Goal: Task Accomplishment & Management: Manage account settings

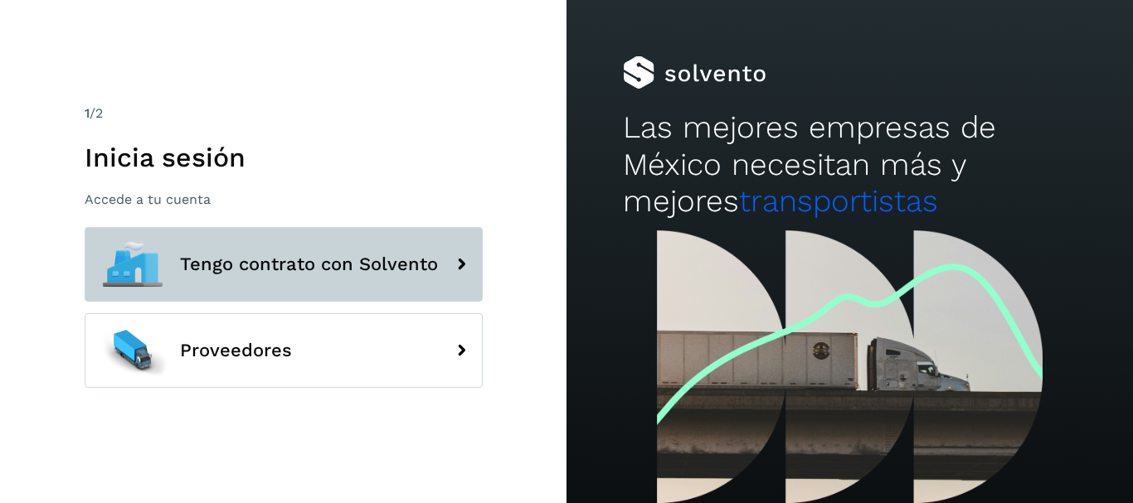
click at [419, 247] on button "Tengo contrato con Solvento" at bounding box center [284, 264] width 398 height 75
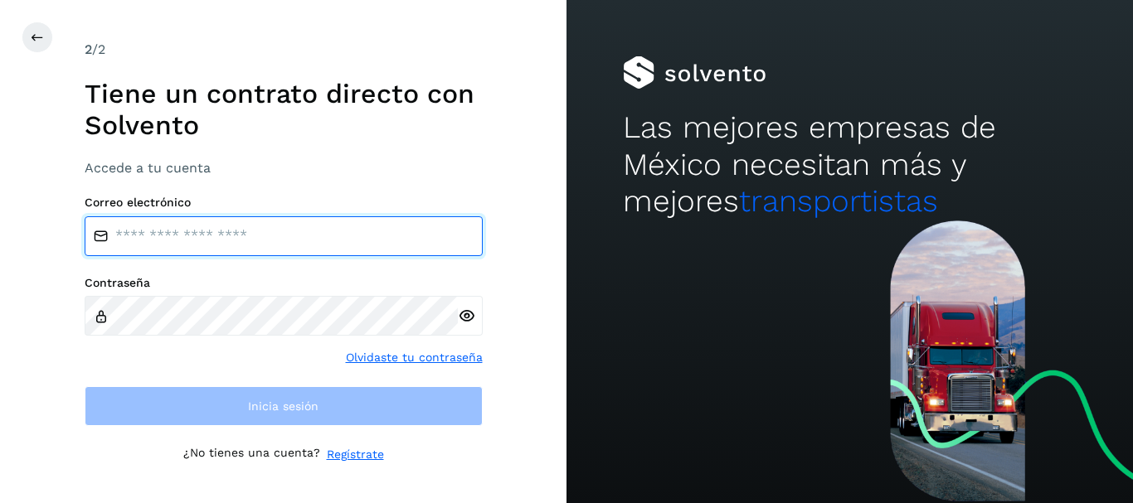
click at [216, 225] on input "email" at bounding box center [284, 236] width 398 height 40
type input "**********"
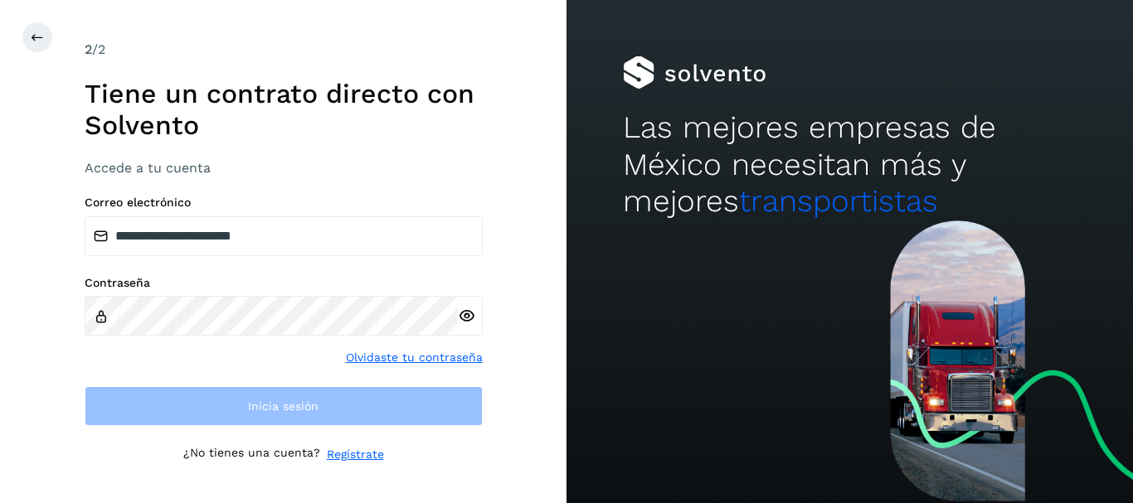
click at [423, 354] on link "Olvidaste tu contraseña" at bounding box center [414, 357] width 137 height 17
click at [385, 362] on link "Olvidaste tu contraseña" at bounding box center [414, 357] width 137 height 17
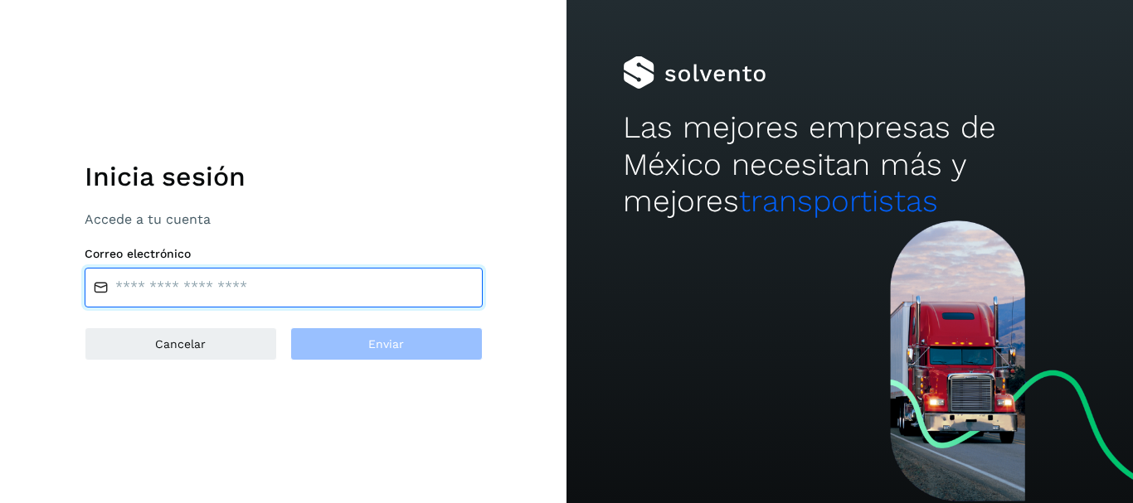
click at [163, 282] on input "email" at bounding box center [284, 288] width 398 height 40
type input "**********"
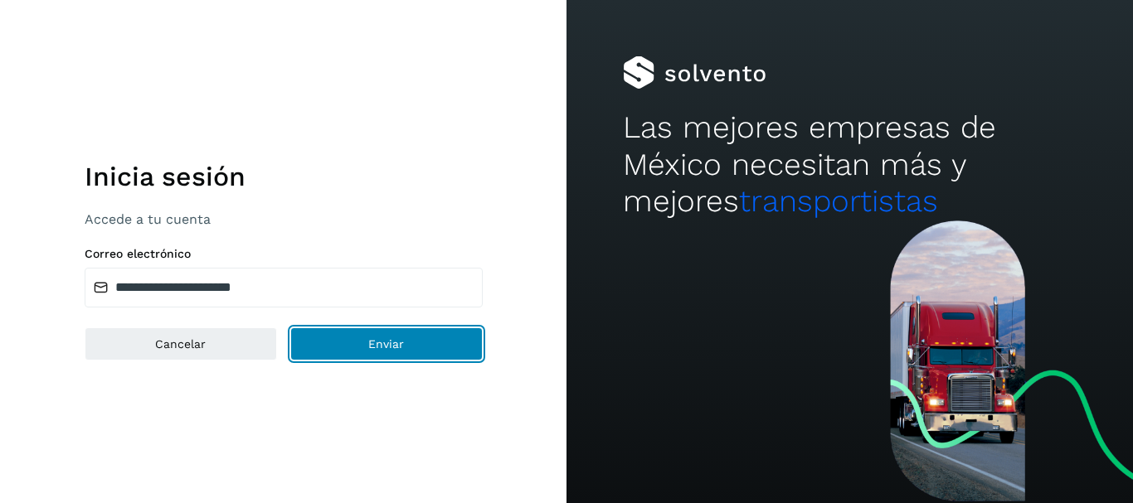
click at [423, 352] on button "Enviar" at bounding box center [386, 344] width 192 height 33
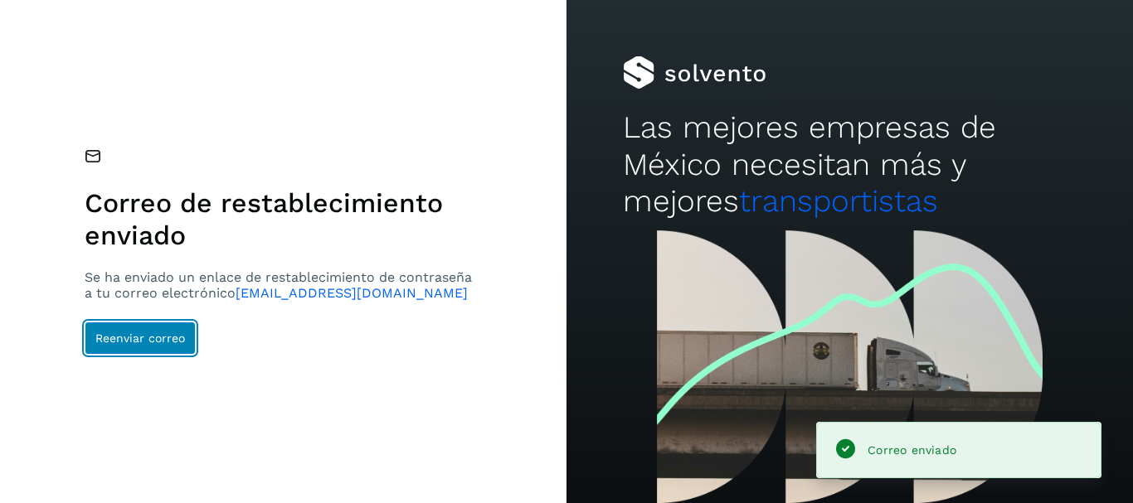
click at [122, 338] on span "Reenviar correo" at bounding box center [140, 339] width 90 height 12
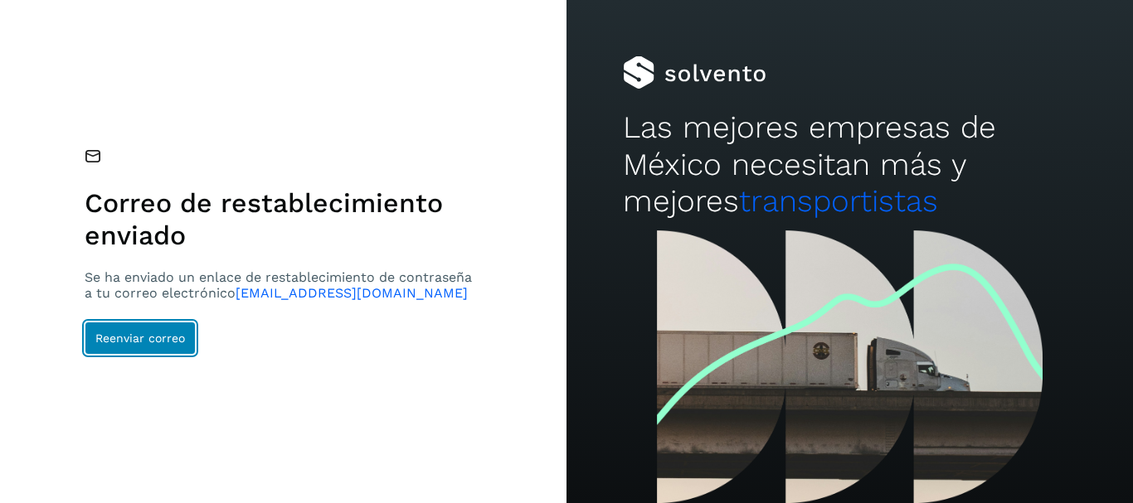
click at [139, 349] on button "Reenviar correo" at bounding box center [140, 338] width 111 height 33
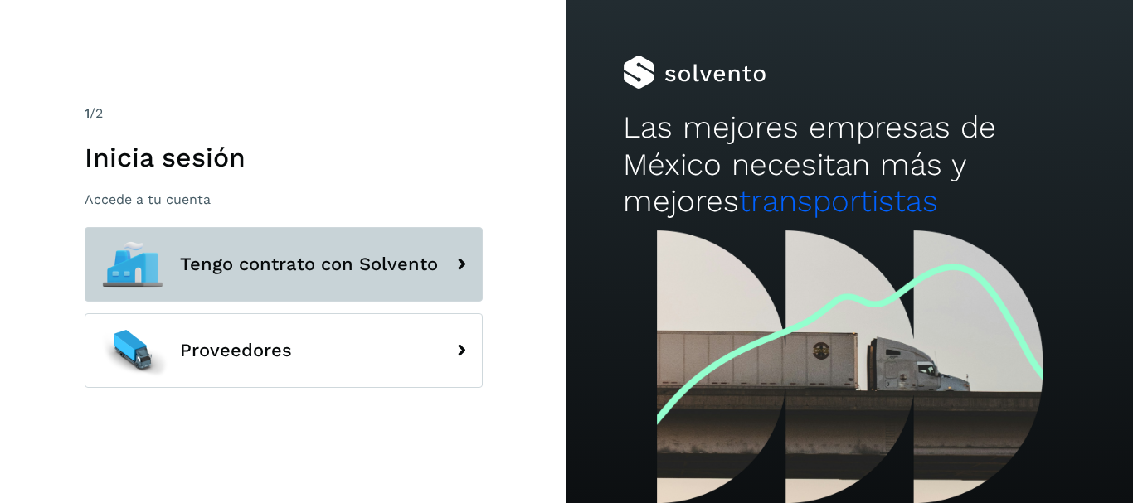
click at [435, 261] on span "Tengo contrato con Solvento" at bounding box center [309, 265] width 258 height 20
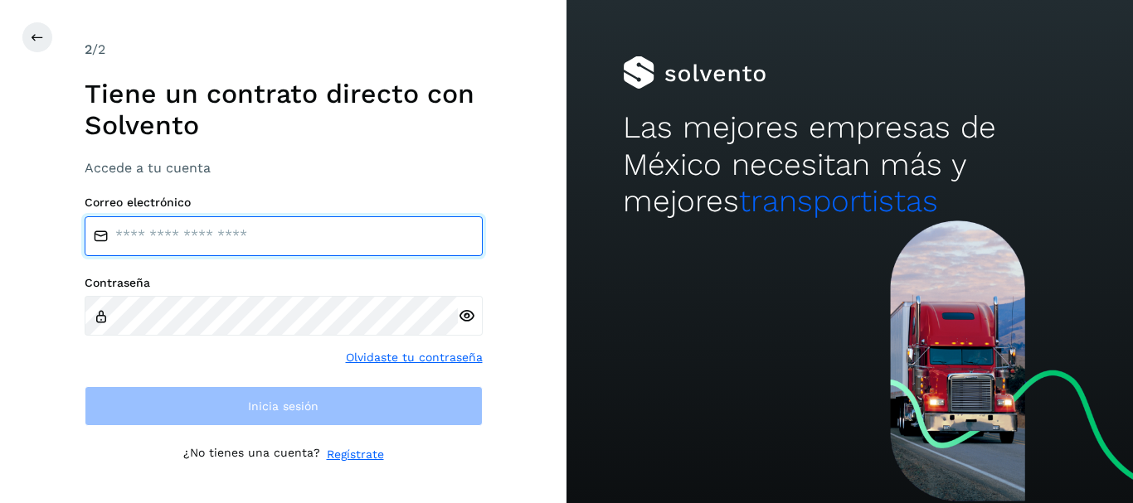
click at [328, 231] on input "email" at bounding box center [284, 236] width 398 height 40
type input "**********"
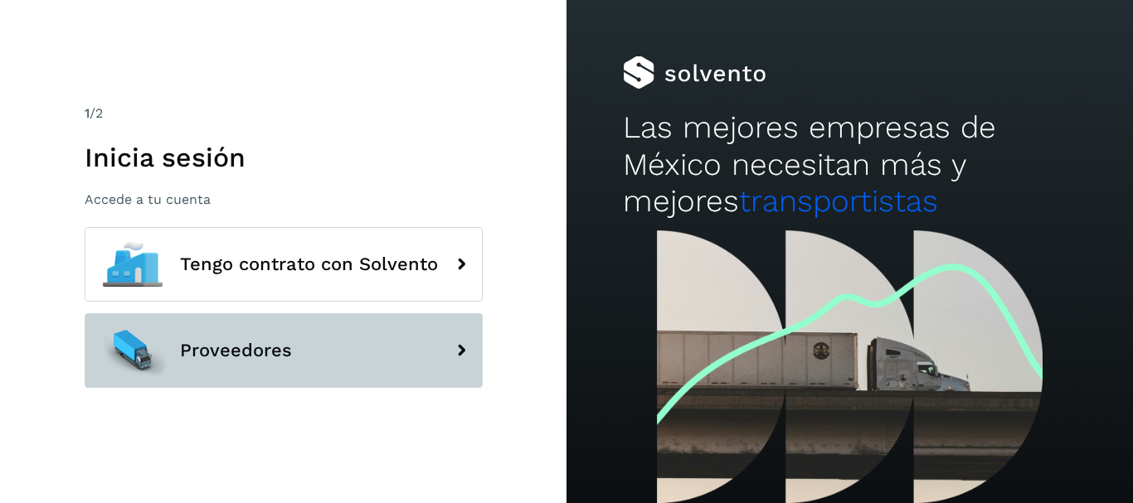
click at [180, 333] on button "Proveedores" at bounding box center [284, 350] width 398 height 75
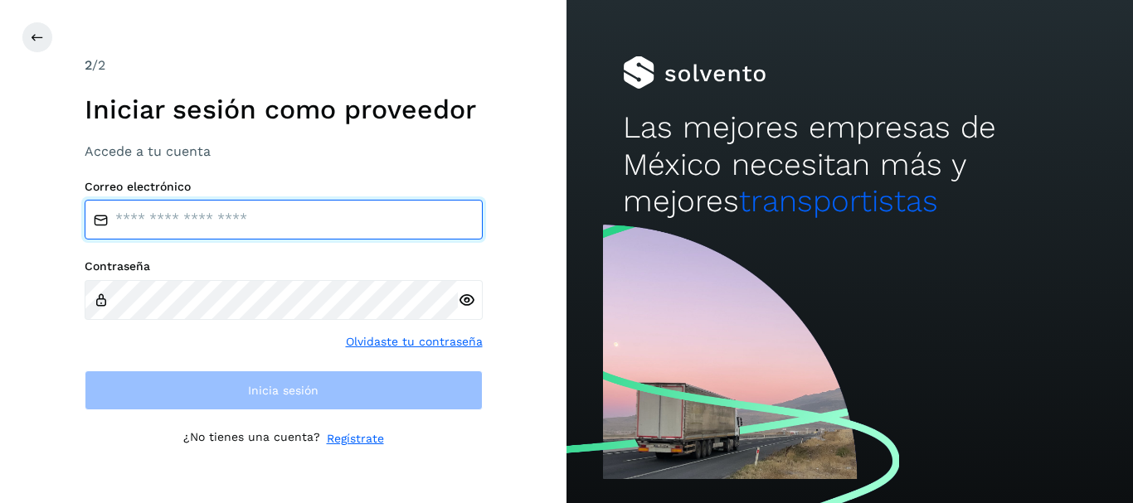
click at [163, 215] on input "email" at bounding box center [284, 220] width 398 height 40
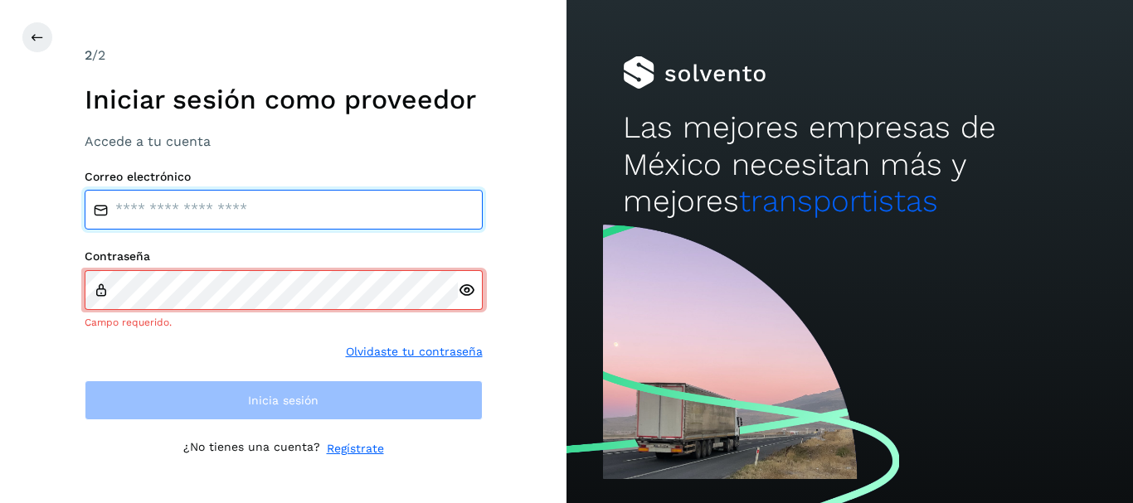
click at [189, 211] on input "email" at bounding box center [284, 210] width 398 height 40
type input "**********"
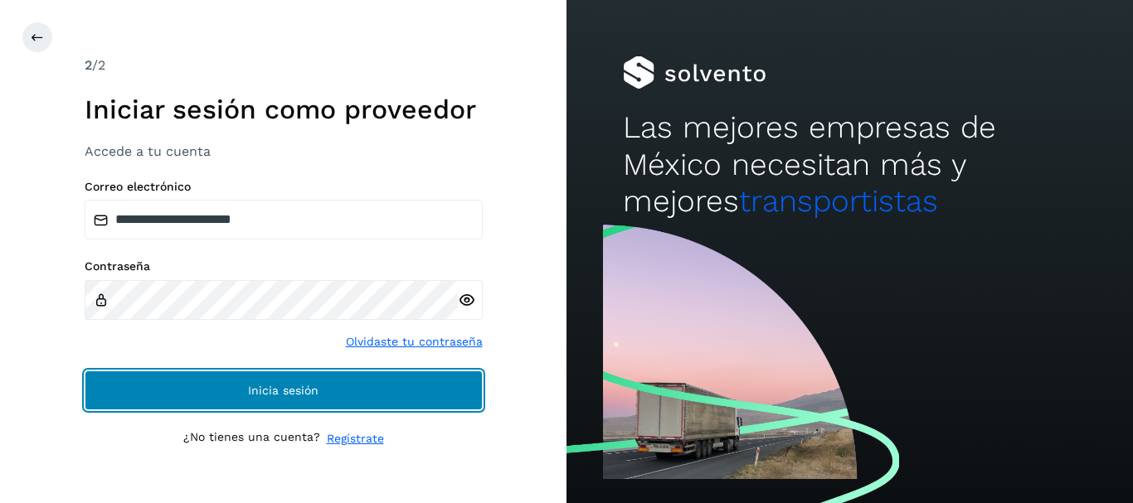
click at [410, 377] on button "Inicia sesión" at bounding box center [284, 391] width 398 height 40
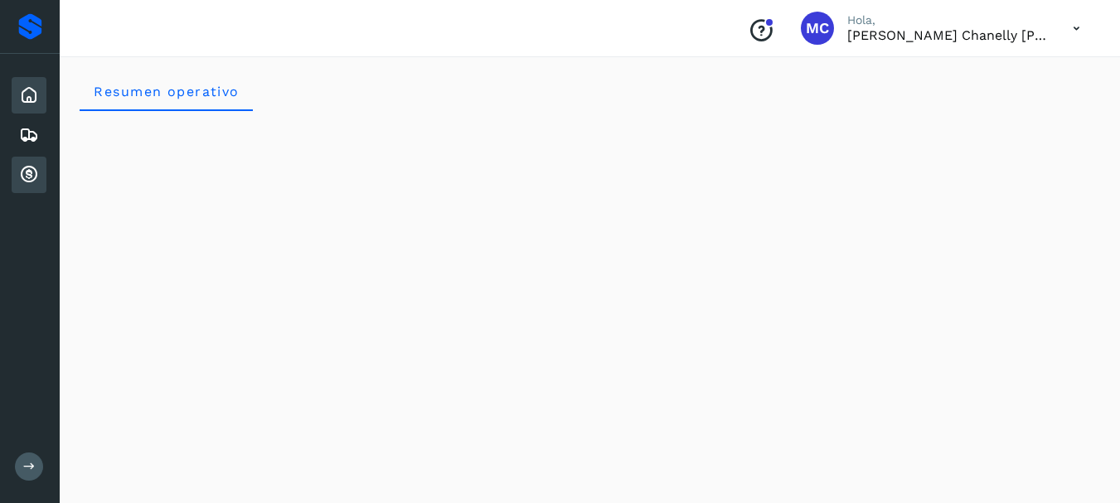
click at [27, 174] on icon at bounding box center [29, 175] width 20 height 20
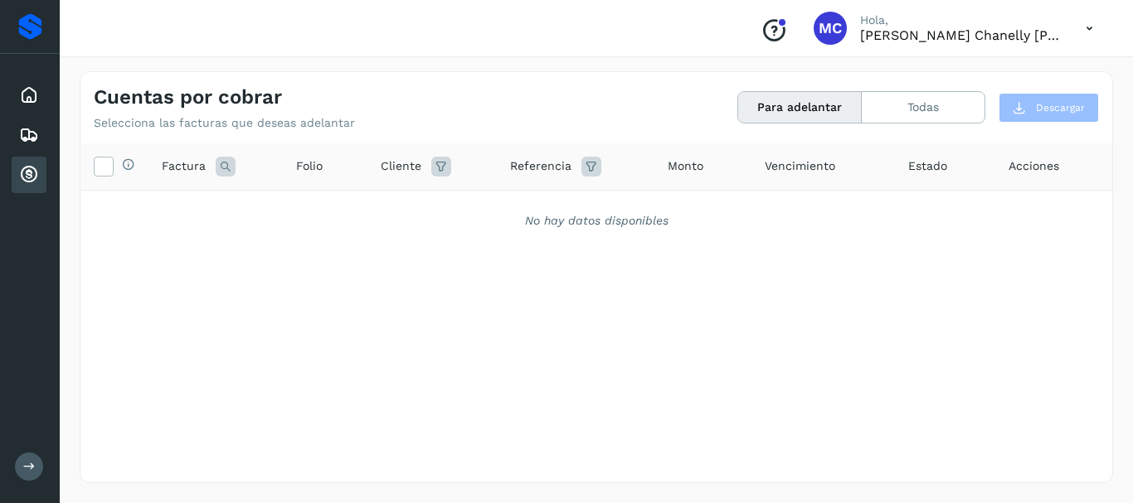
click at [846, 114] on button "Para adelantar" at bounding box center [800, 107] width 124 height 31
click at [888, 107] on button "Todas" at bounding box center [923, 107] width 123 height 31
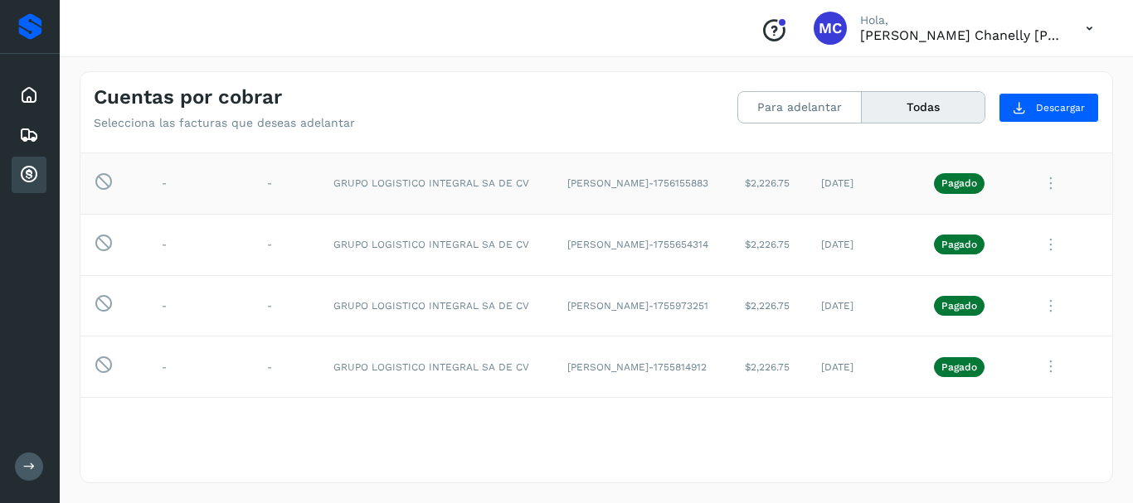
scroll to position [332, 0]
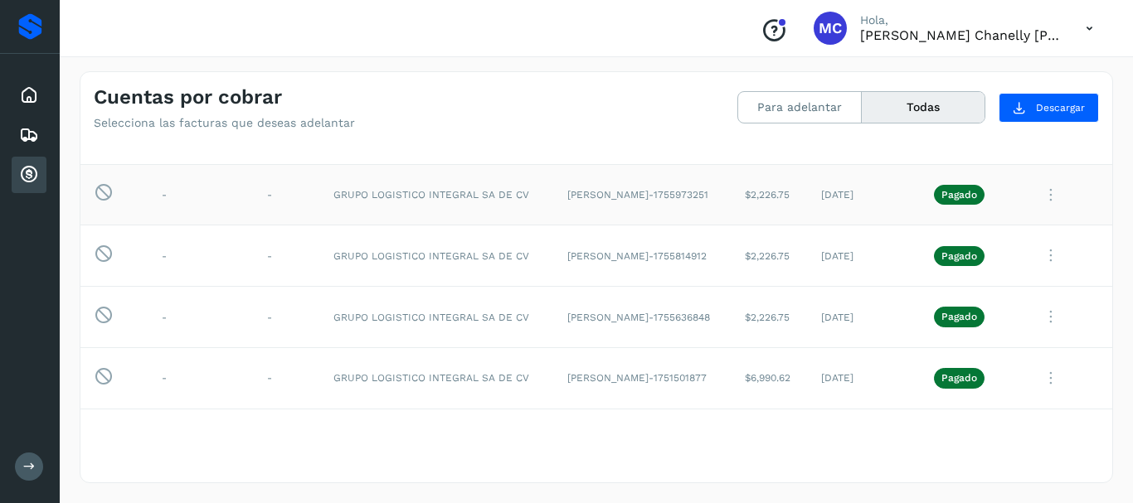
click at [663, 211] on td "[PERSON_NAME]-1755973251" at bounding box center [643, 194] width 178 height 61
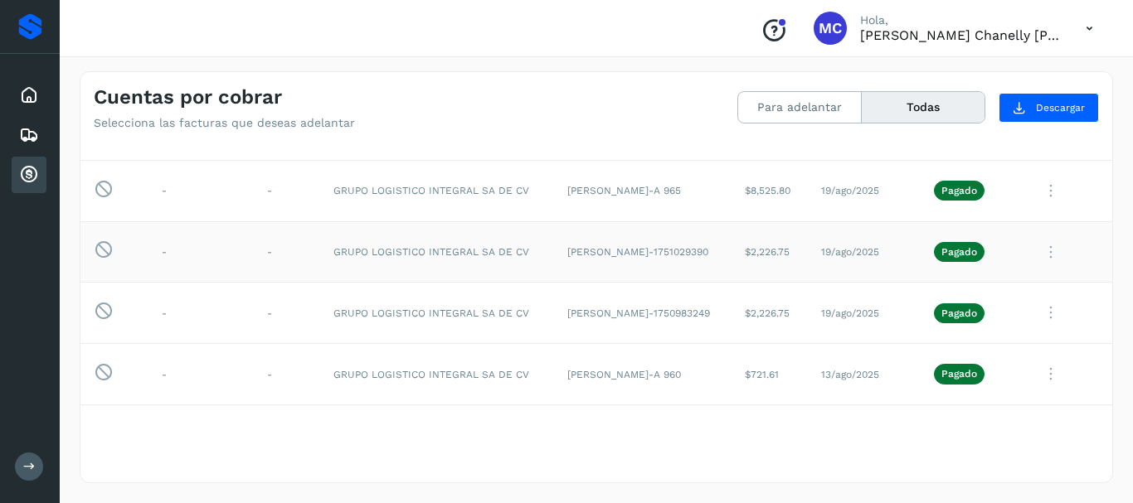
scroll to position [0, 0]
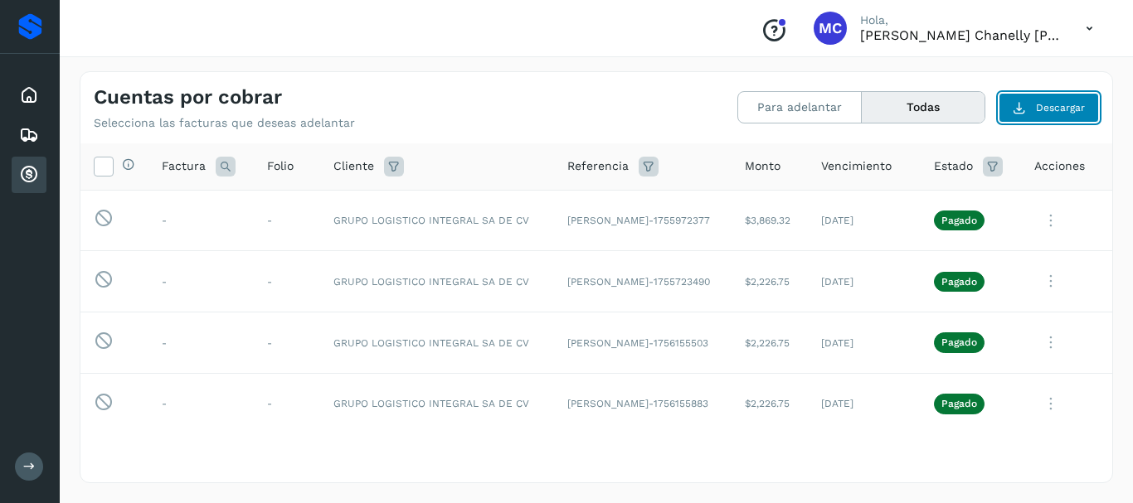
click at [1052, 107] on span "Descargar" at bounding box center [1060, 107] width 49 height 15
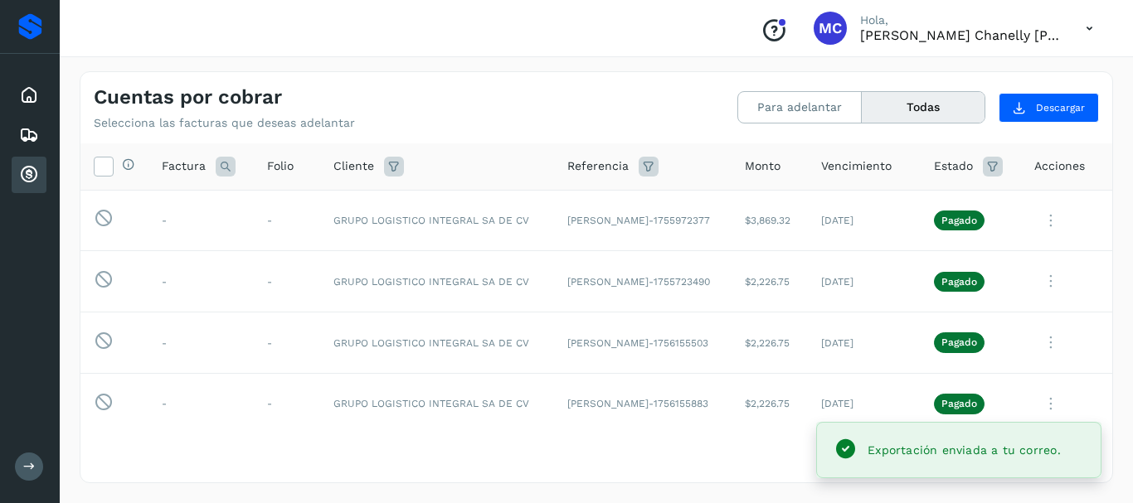
click at [889, 112] on button "Todas" at bounding box center [923, 107] width 123 height 31
click at [813, 95] on button "Para adelantar" at bounding box center [800, 107] width 124 height 31
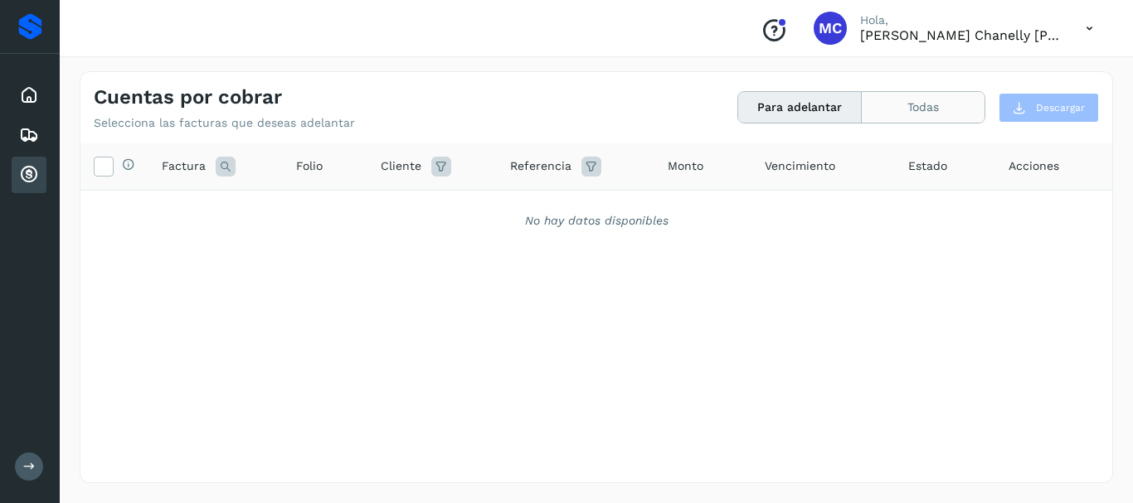
click at [975, 104] on button "Todas" at bounding box center [923, 107] width 123 height 31
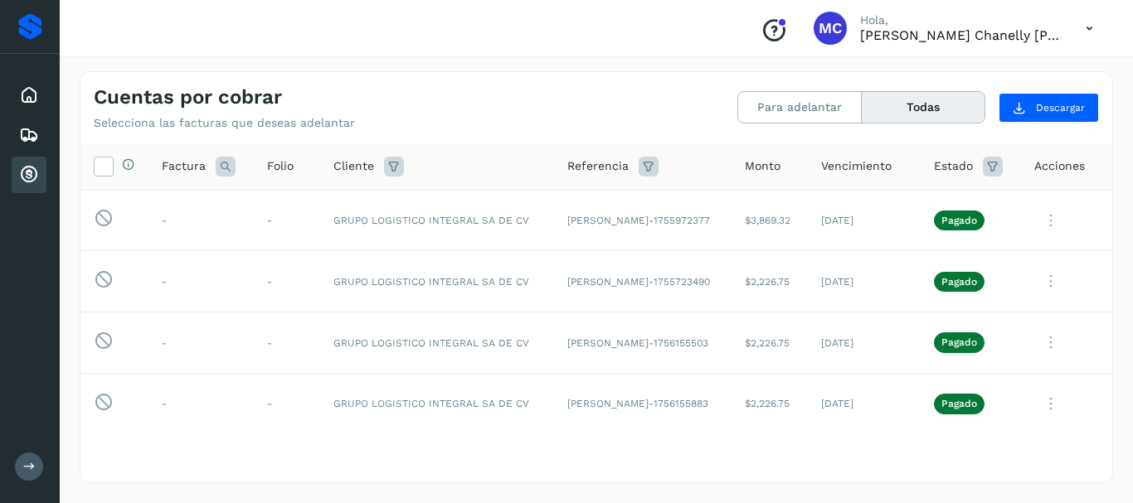
click at [909, 117] on button "Todas" at bounding box center [923, 107] width 123 height 31
